Goal: Find specific page/section: Find specific page/section

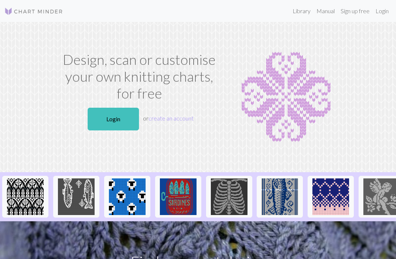
click at [326, 15] on link "Manual" at bounding box center [325, 11] width 24 height 15
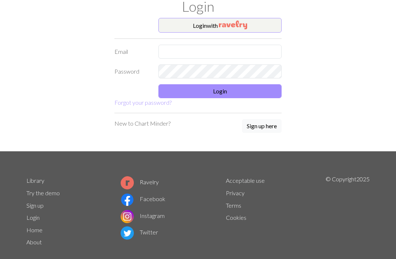
scroll to position [-16, 0]
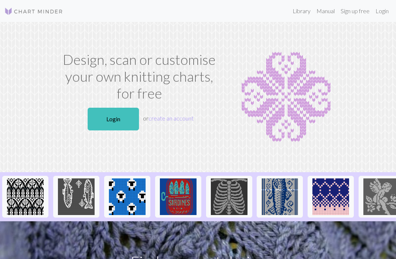
click at [300, 12] on link "Library" at bounding box center [301, 11] width 24 height 15
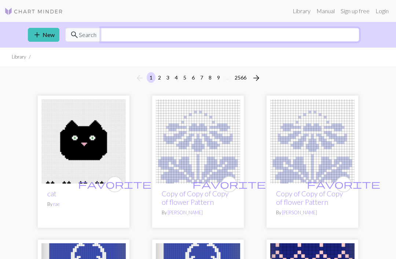
click at [119, 34] on input "text" at bounding box center [230, 35] width 258 height 14
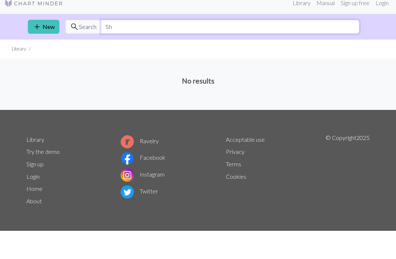
type input "S"
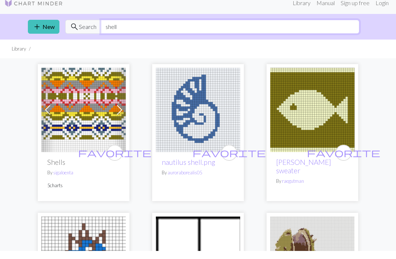
type input "shell"
click at [354, 101] on img at bounding box center [312, 118] width 84 height 84
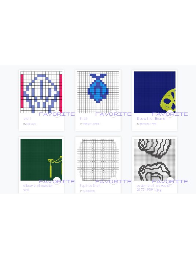
scroll to position [1442, 0]
